Goal: Task Accomplishment & Management: Manage account settings

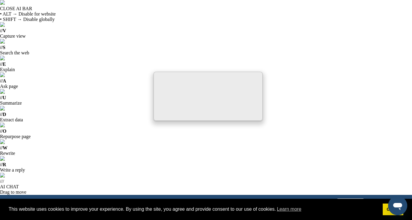
type input "**********"
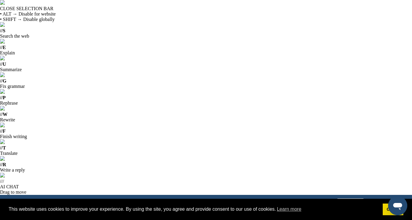
click at [384, 211] on link "Got it!" at bounding box center [392, 209] width 21 height 12
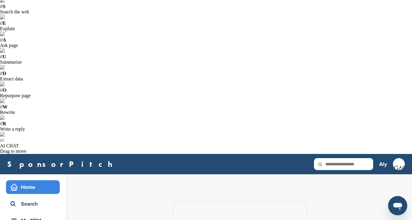
scroll to position [42, 0]
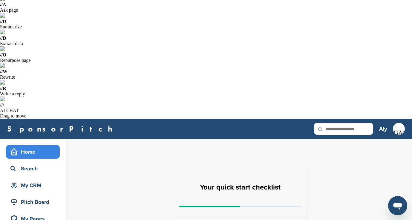
scroll to position [78, 0]
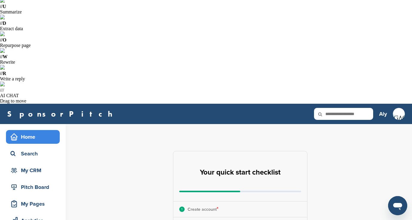
scroll to position [92, 0]
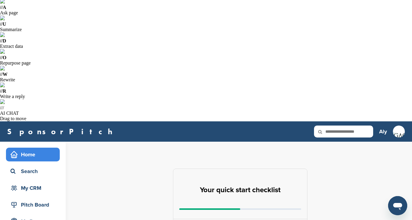
scroll to position [100, 0]
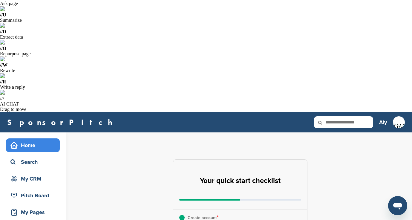
scroll to position [74, 0]
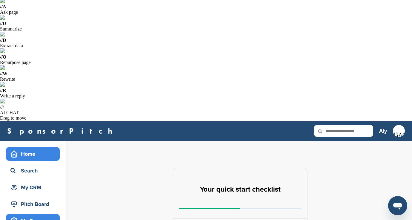
click at [38, 215] on div "My Pages" at bounding box center [34, 220] width 51 height 11
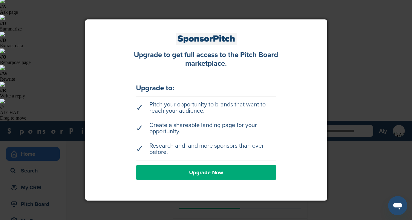
click at [111, 107] on div "Upgrade to get full access to the Pitch Board marketplace. Upgrade to: ✓ Pitch …" at bounding box center [206, 110] width 224 height 155
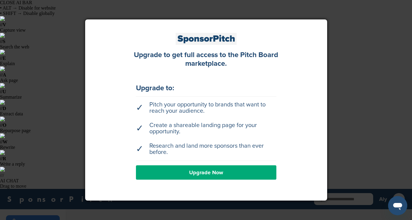
scroll to position [3, 0]
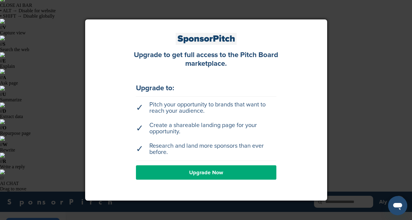
click at [37, 80] on div at bounding box center [206, 110] width 412 height 220
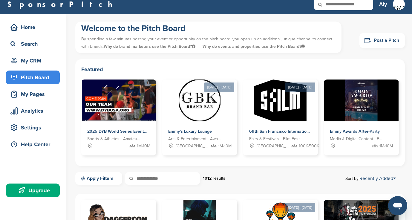
scroll to position [202, 0]
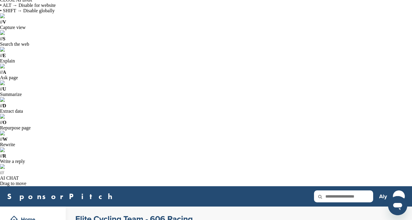
scroll to position [6, 0]
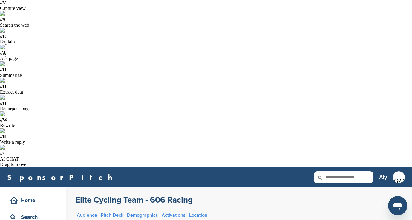
scroll to position [0, 0]
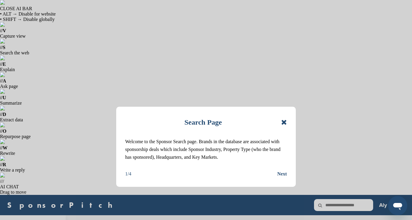
click at [283, 173] on div "Next" at bounding box center [282, 174] width 10 height 8
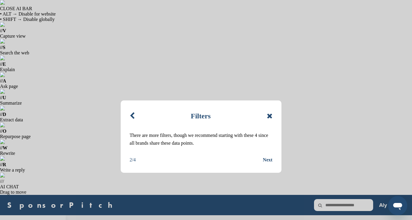
click at [269, 158] on div "Next" at bounding box center [268, 160] width 10 height 8
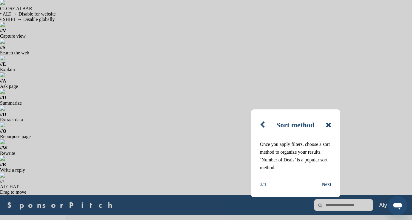
click at [326, 184] on div "Next" at bounding box center [326, 184] width 10 height 8
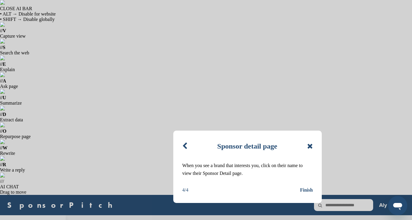
click at [308, 190] on div "Finish" at bounding box center [306, 190] width 13 height 8
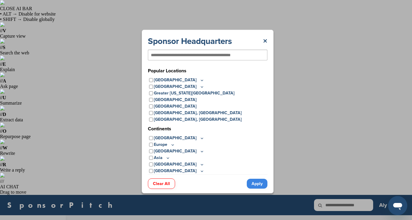
click at [172, 57] on input "text" at bounding box center [198, 54] width 94 height 5
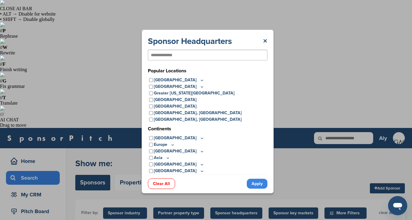
type input "**********"
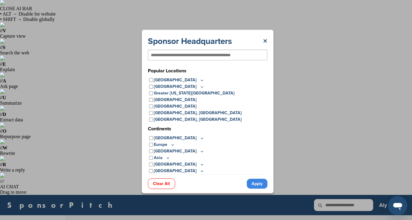
click at [260, 183] on link "Apply" at bounding box center [257, 183] width 21 height 10
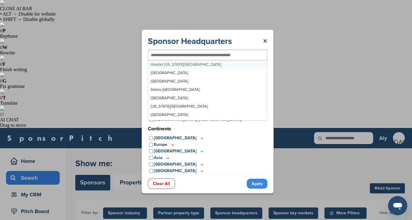
click at [191, 56] on input "text" at bounding box center [198, 54] width 94 height 5
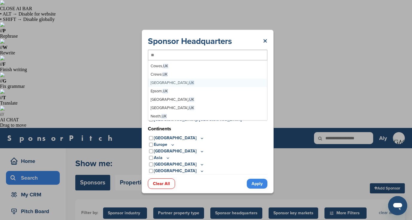
scroll to position [16, 0]
type input "**"
click at [260, 183] on link "Apply" at bounding box center [257, 183] width 21 height 10
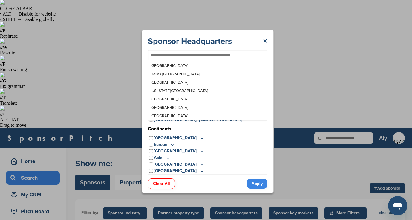
scroll to position [0, 0]
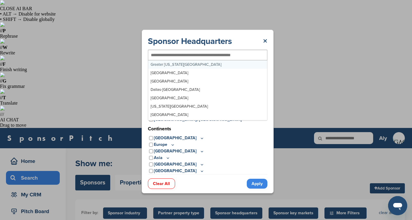
click at [192, 56] on input "text" at bounding box center [198, 54] width 94 height 5
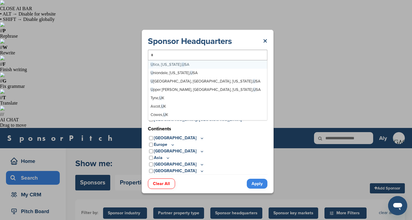
type input "**"
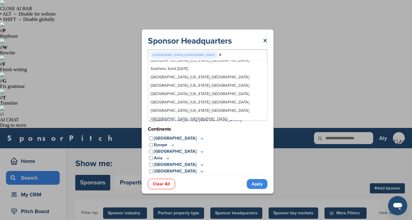
scroll to position [1379, 0]
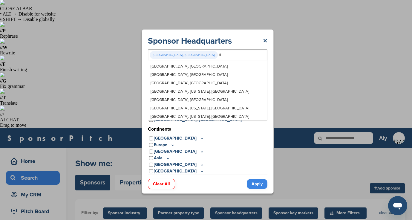
type input "**"
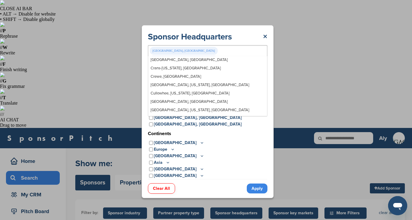
scroll to position [2088, 0]
type input "**"
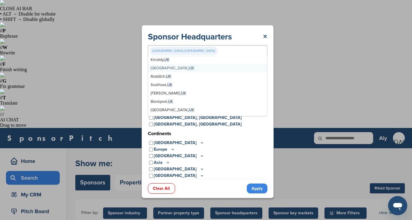
scroll to position [6308, 0]
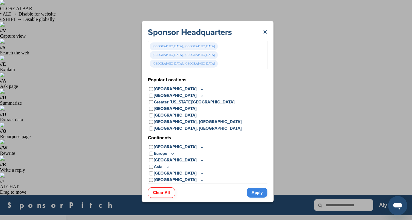
click at [258, 187] on link "Apply" at bounding box center [257, 192] width 21 height 10
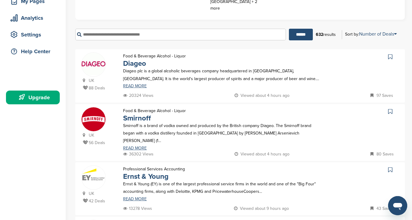
scroll to position [295, 0]
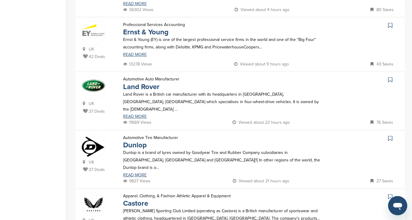
scroll to position [439, 0]
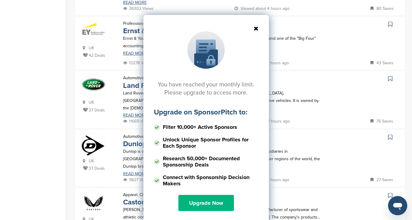
click at [207, 203] on link "Upgrade Now" at bounding box center [206, 203] width 56 height 16
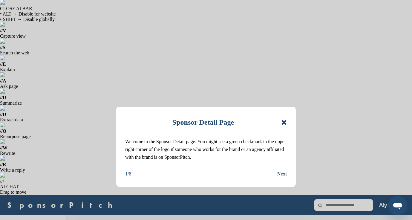
click at [284, 122] on icon at bounding box center [284, 121] width 6 height 7
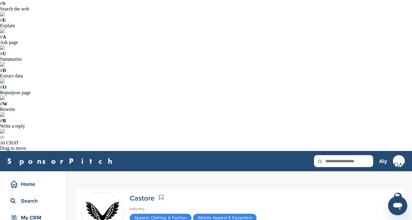
scroll to position [45, 0]
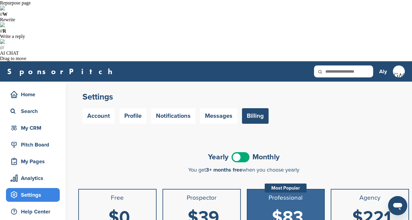
scroll to position [132, 0]
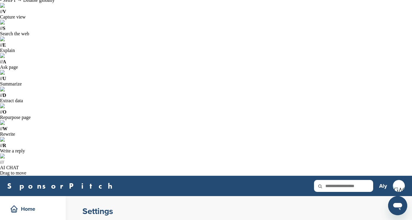
scroll to position [25, 0]
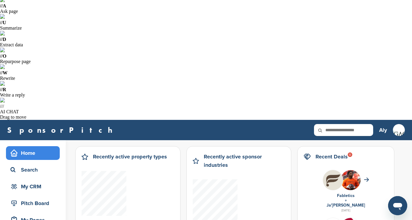
scroll to position [76, 0]
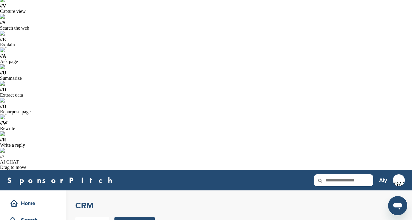
scroll to position [19, 0]
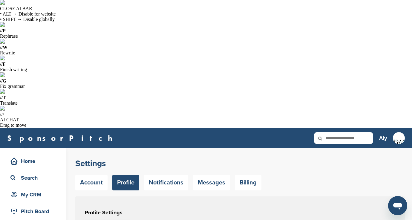
scroll to position [1461, 0]
drag, startPoint x: 275, startPoint y: 164, endPoint x: 243, endPoint y: 164, distance: 32.2
drag, startPoint x: 279, startPoint y: 167, endPoint x: 258, endPoint y: 166, distance: 21.8
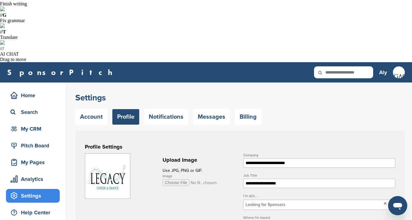
scroll to position [5576, 0]
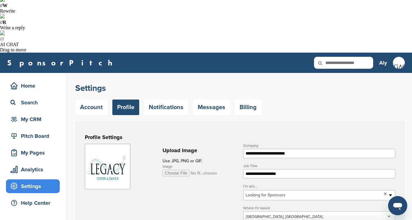
scroll to position [144, 0]
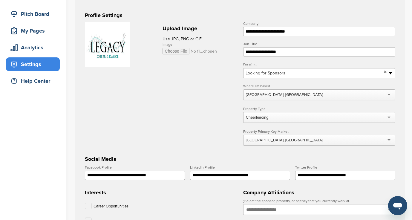
scroll to position [197, 0]
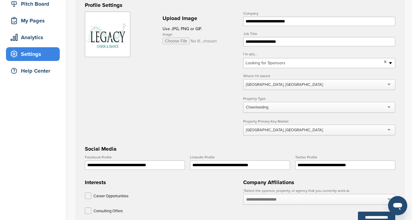
scroll to position [275, 0]
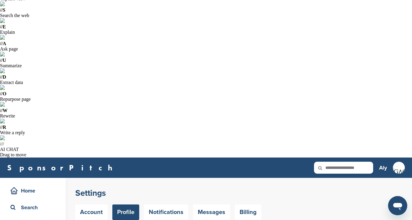
scroll to position [33, 0]
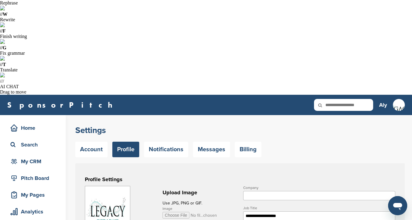
click at [259, 191] on input "Company" at bounding box center [319, 195] width 152 height 9
type input "**********"
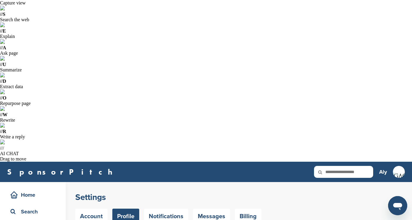
type input "**********"
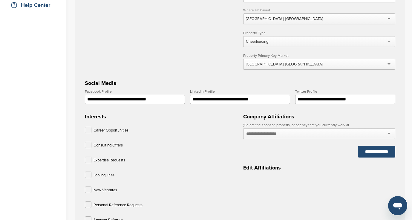
scroll to position [352, 0]
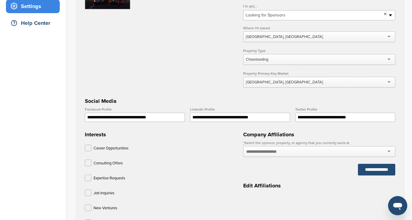
scroll to position [322, 0]
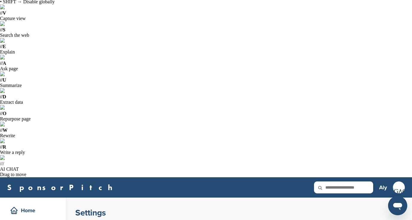
scroll to position [17, 0]
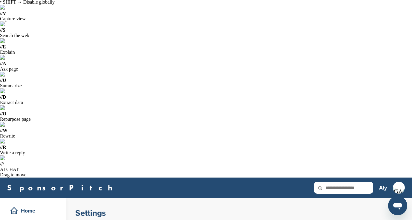
type input "**********"
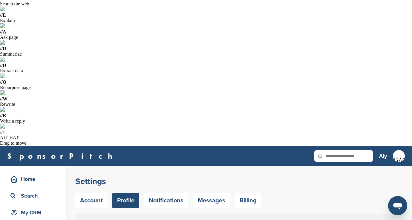
scroll to position [49, 0]
